Goal: Information Seeking & Learning: Learn about a topic

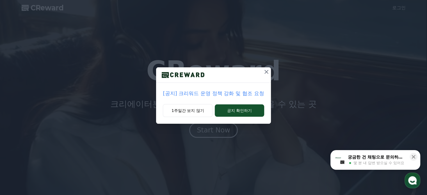
click at [266, 71] on icon at bounding box center [267, 72] width 4 height 4
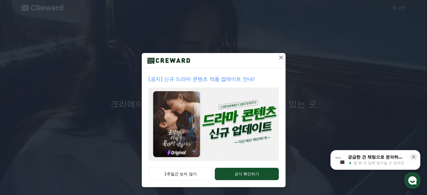
scroll to position [15, 0]
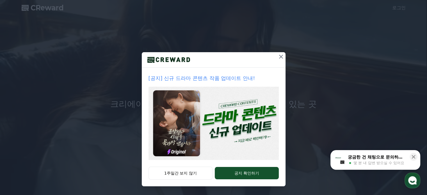
click at [278, 54] on icon at bounding box center [281, 56] width 7 height 7
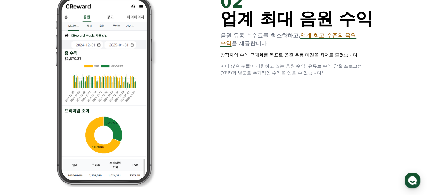
scroll to position [421, 0]
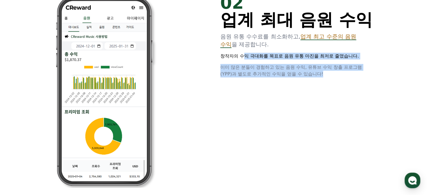
drag, startPoint x: 336, startPoint y: 79, endPoint x: 243, endPoint y: 51, distance: 97.4
click at [243, 51] on div "02 업계 최대 음원 수익 음원 유통 수수료를 최소화하고, 업계 최고 수준의 음원 수익 을 제공합니다. 창작자의 수익 극대화를 목표로 음원 유…" at bounding box center [213, 90] width 337 height 211
click at [243, 51] on div "02 업계 최대 음원 수익 음원 유통 수수료를 최소화하고, 업계 최고 수준의 음원 수익 을 제공합니다. 창작자의 수익 극대화를 목표로 음원 유…" at bounding box center [296, 35] width 153 height 83
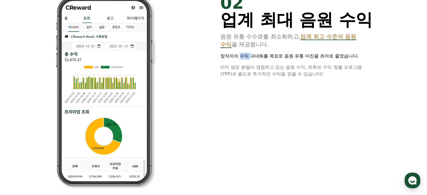
click at [243, 51] on div "02 업계 최대 음원 수익 음원 유통 수수료를 최소화하고, 업계 최고 수준의 음원 수익 을 제공합니다. 창작자의 수익 극대화를 목표로 음원 유…" at bounding box center [296, 35] width 153 height 83
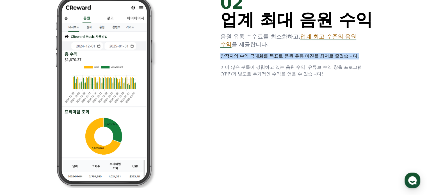
click at [243, 51] on div "02 업계 최대 음원 수익 음원 유통 수수료를 최소화하고, 업계 최고 수준의 음원 수익 을 제공합니다. 창작자의 수익 극대화를 목표로 음원 유…" at bounding box center [296, 35] width 153 height 83
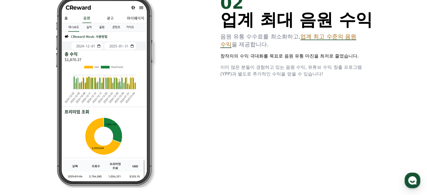
click at [266, 77] on span "이미 많은 분들이 경험하고 있는 음원 수익, 유튜브 수익 창출 프로그램(YPP)과 별도로 추가적인 수익을 얻을 수 있습니다!" at bounding box center [291, 71] width 142 height 12
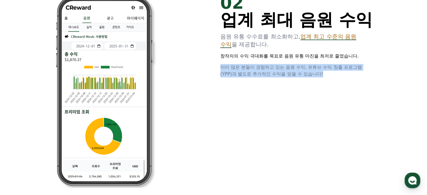
click at [266, 77] on span "이미 많은 분들이 경험하고 있는 음원 수익, 유튜브 수익 창출 프로그램(YPP)과 별도로 추가적인 수익을 얻을 수 있습니다!" at bounding box center [291, 71] width 142 height 12
click at [285, 94] on div "02 업계 최대 음원 수익 음원 유통 수수료를 최소화하고, 업계 최고 수준의 음원 수익 을 제공합니다. 창작자의 수익 극대화를 목표로 음원 유…" at bounding box center [213, 90] width 337 height 211
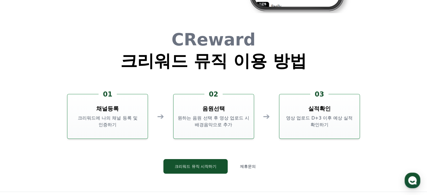
scroll to position [1522, 0]
